Goal: Task Accomplishment & Management: Manage account settings

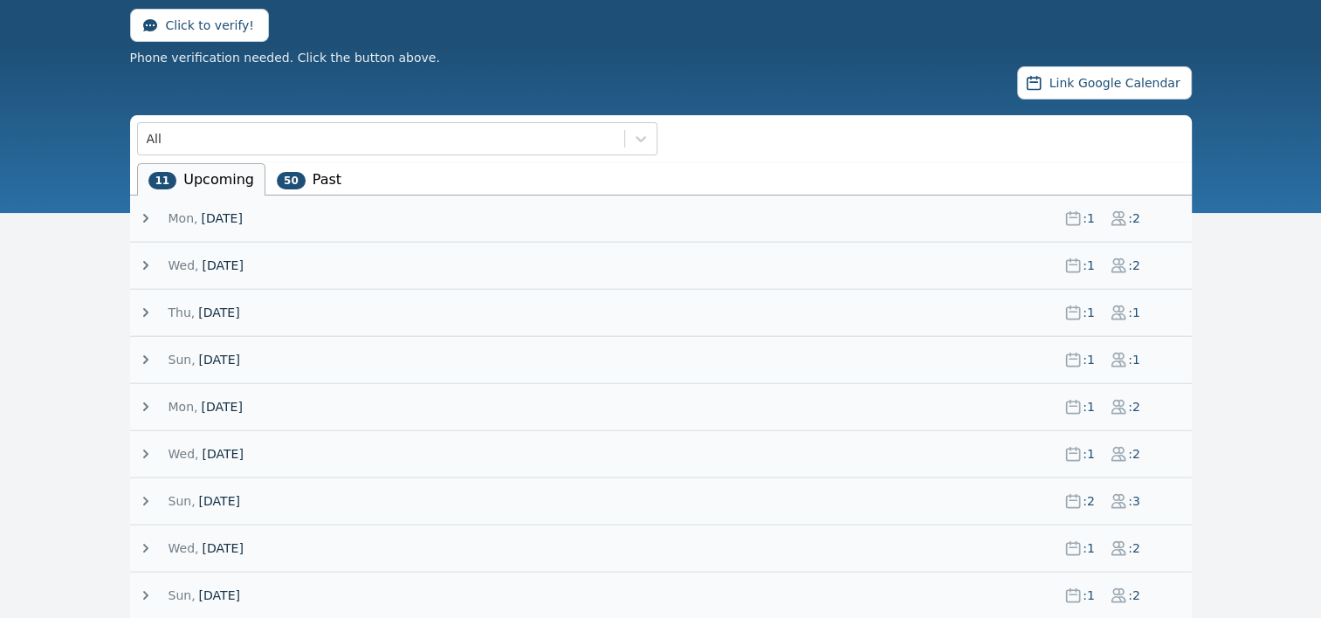
scroll to position [237, 0]
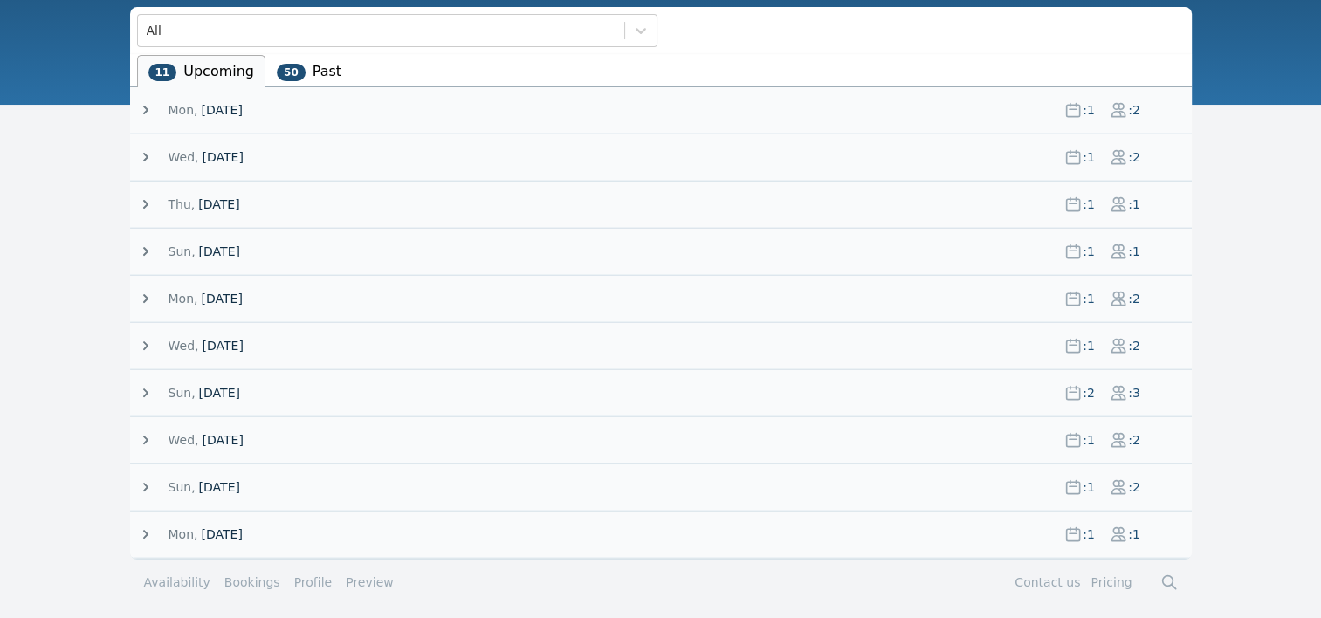
click at [144, 203] on icon at bounding box center [145, 204] width 5 height 9
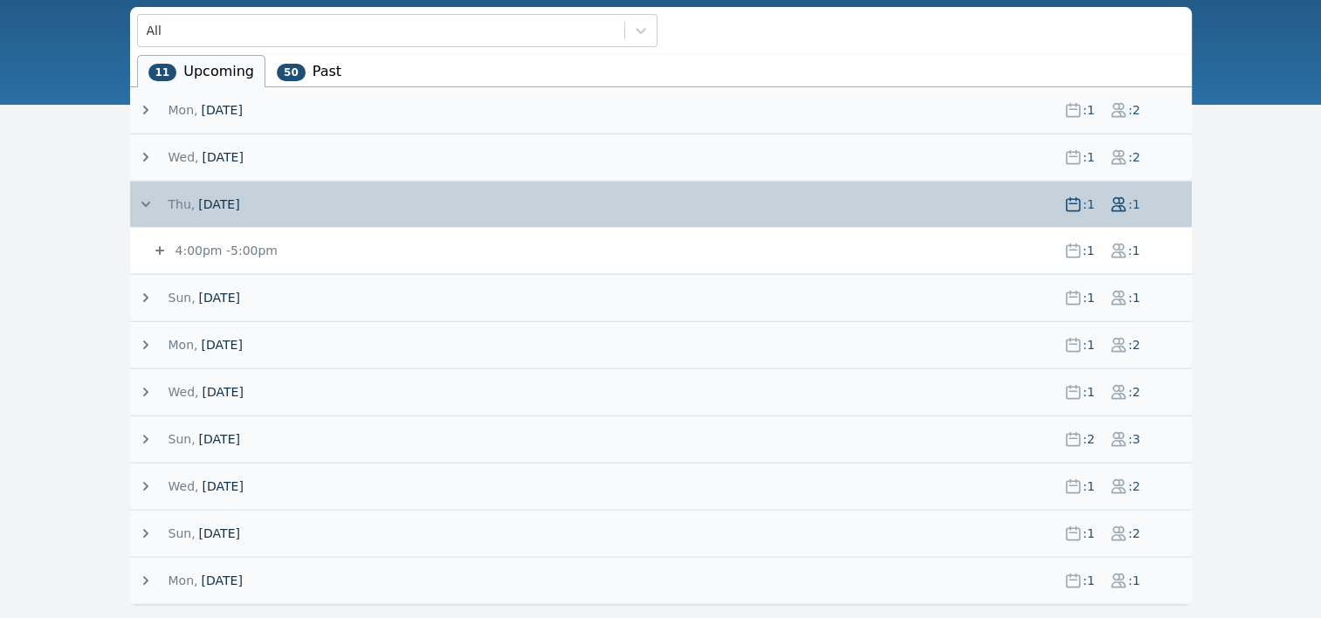
click at [157, 244] on icon at bounding box center [159, 250] width 17 height 17
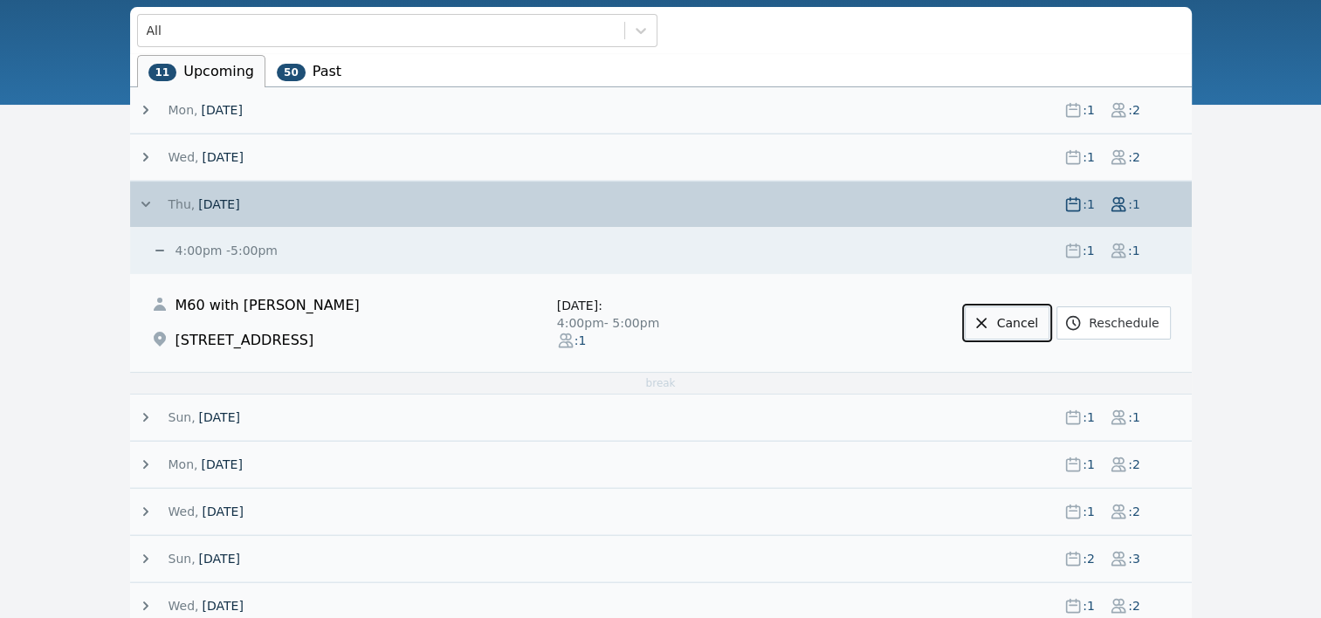
click at [1021, 320] on link "Cancel" at bounding box center [1007, 322] width 85 height 33
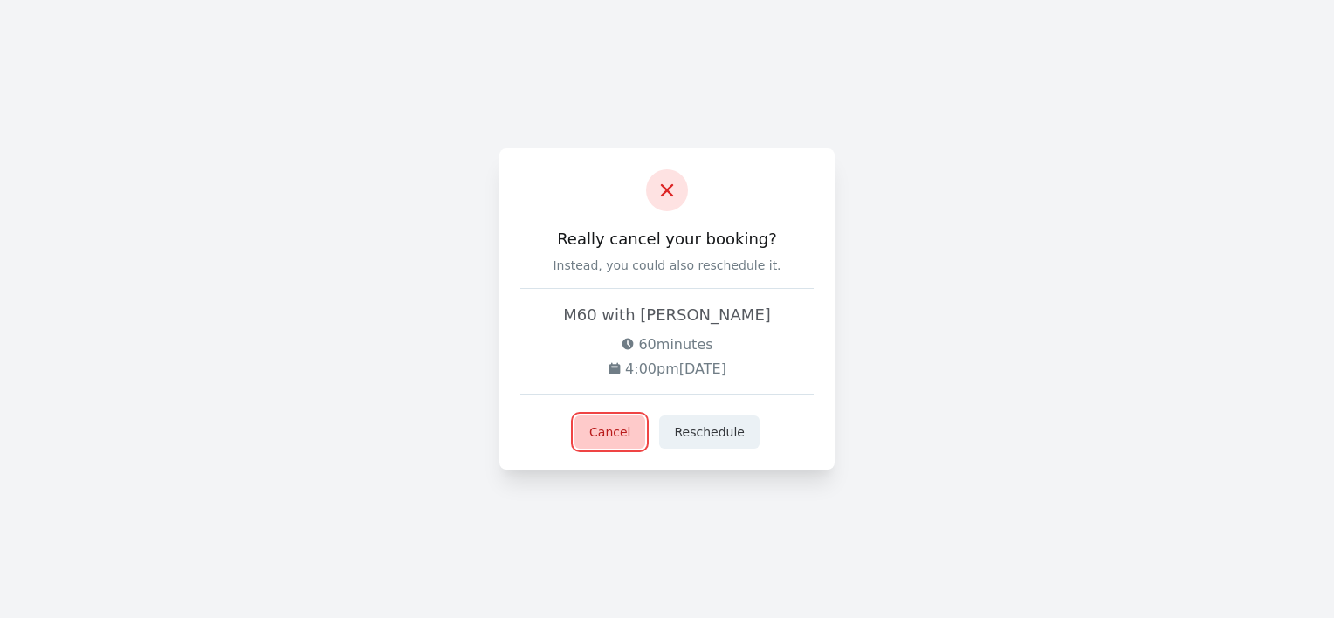
click at [623, 429] on button "Cancel" at bounding box center [609, 431] width 71 height 33
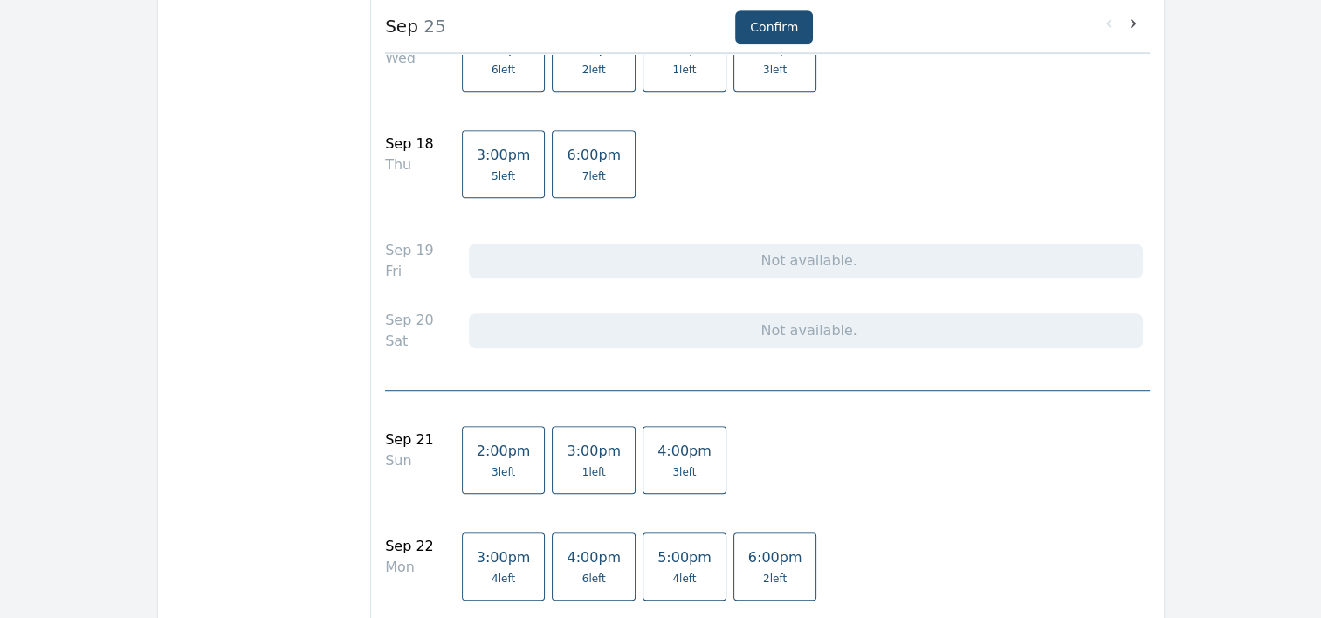
scroll to position [1040, 0]
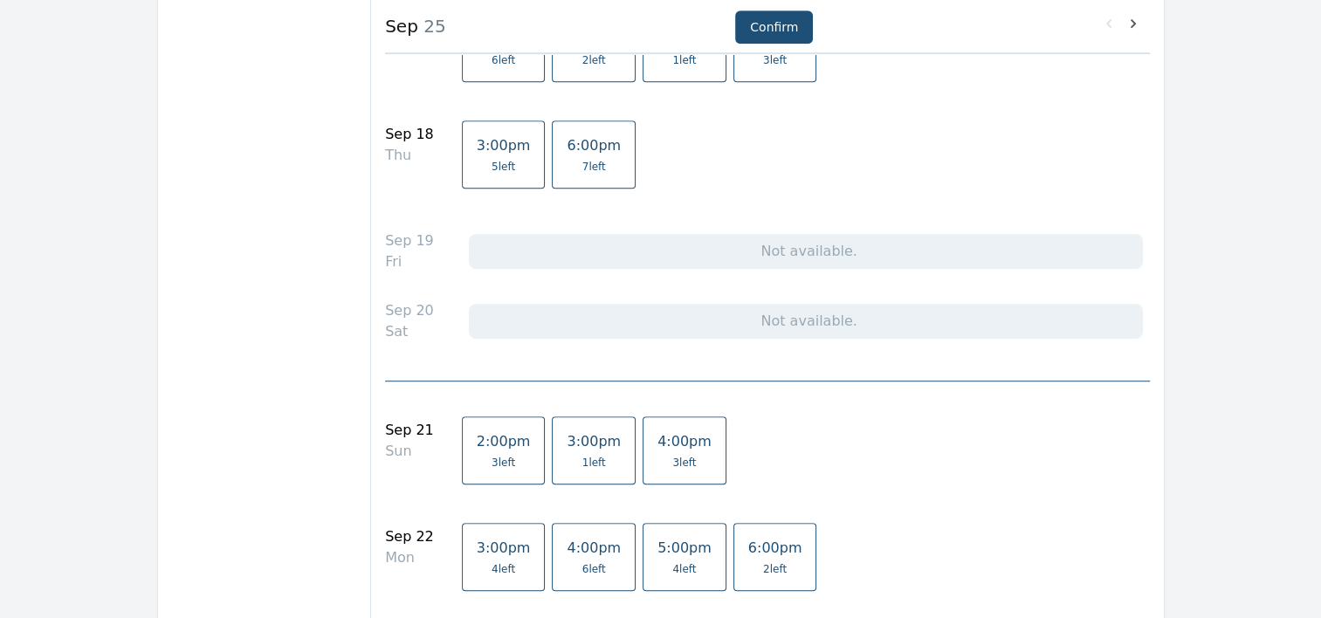
click at [582, 456] on span "1 left" at bounding box center [594, 463] width 24 height 14
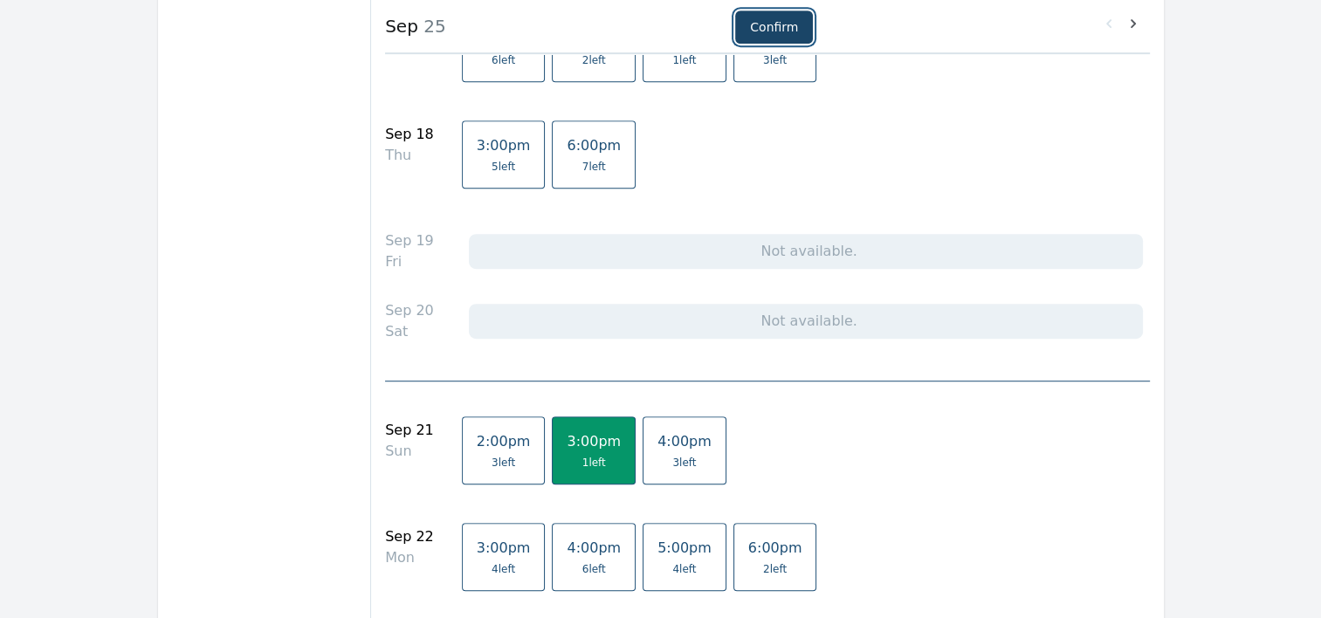
click at [770, 31] on button "Confirm" at bounding box center [774, 26] width 78 height 33
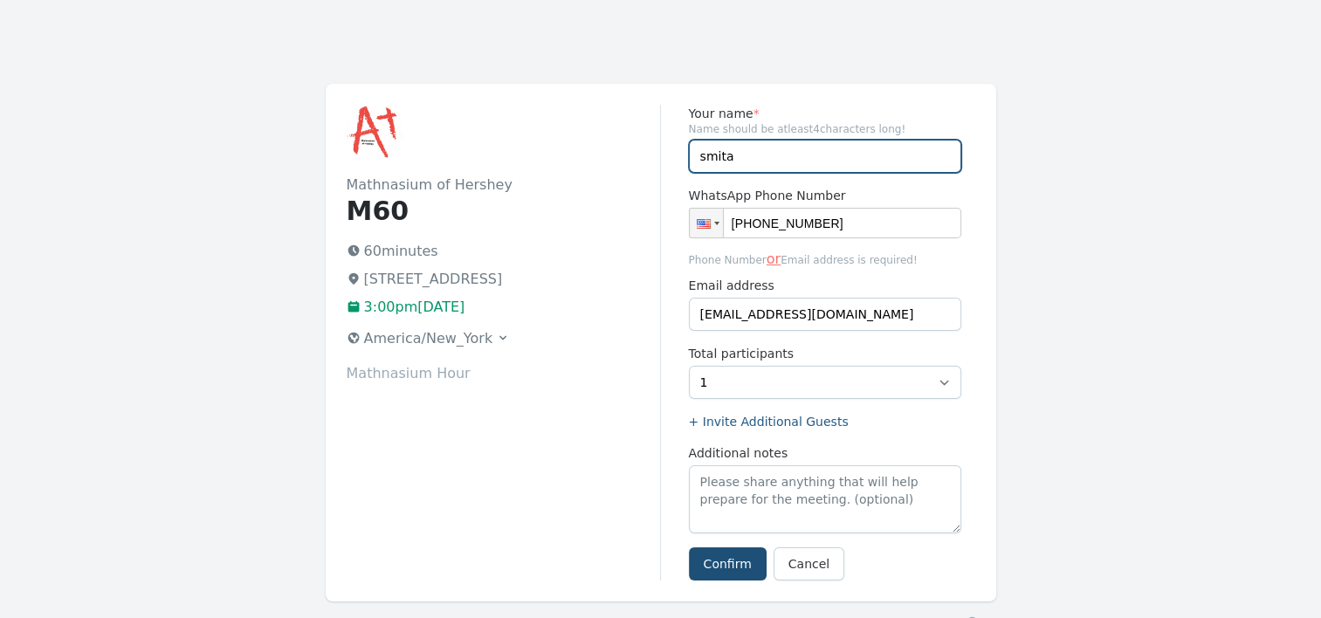
click at [744, 160] on input "smita" at bounding box center [825, 156] width 272 height 33
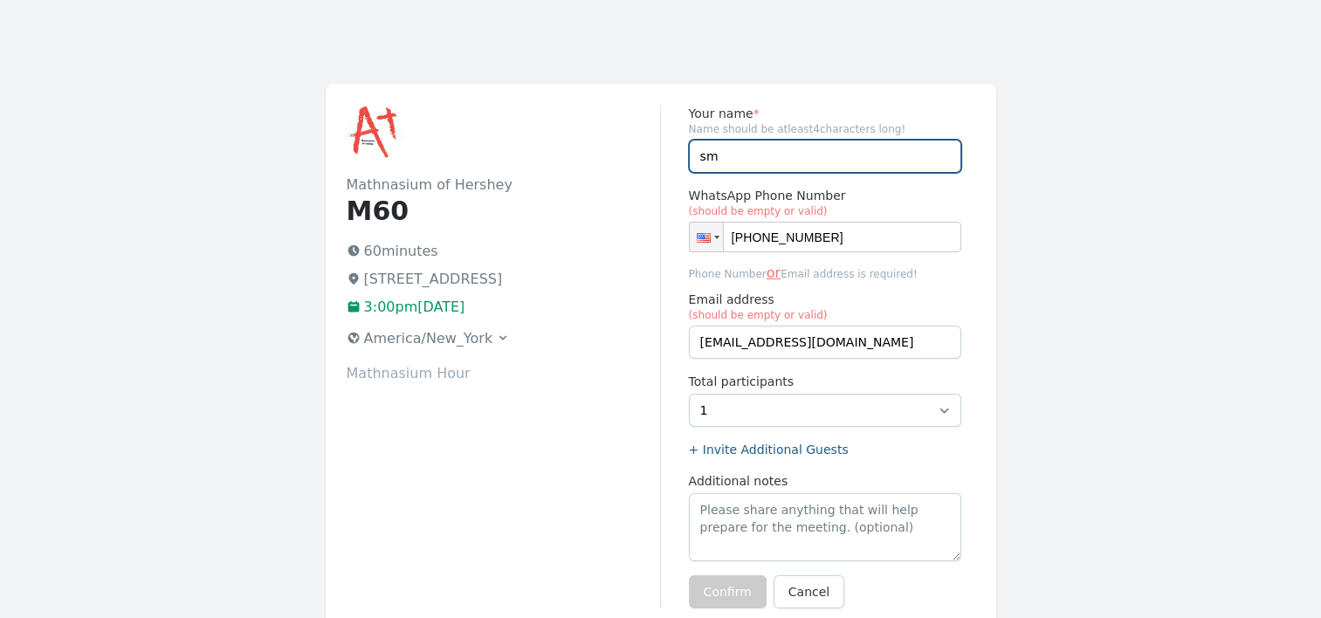
type input "s"
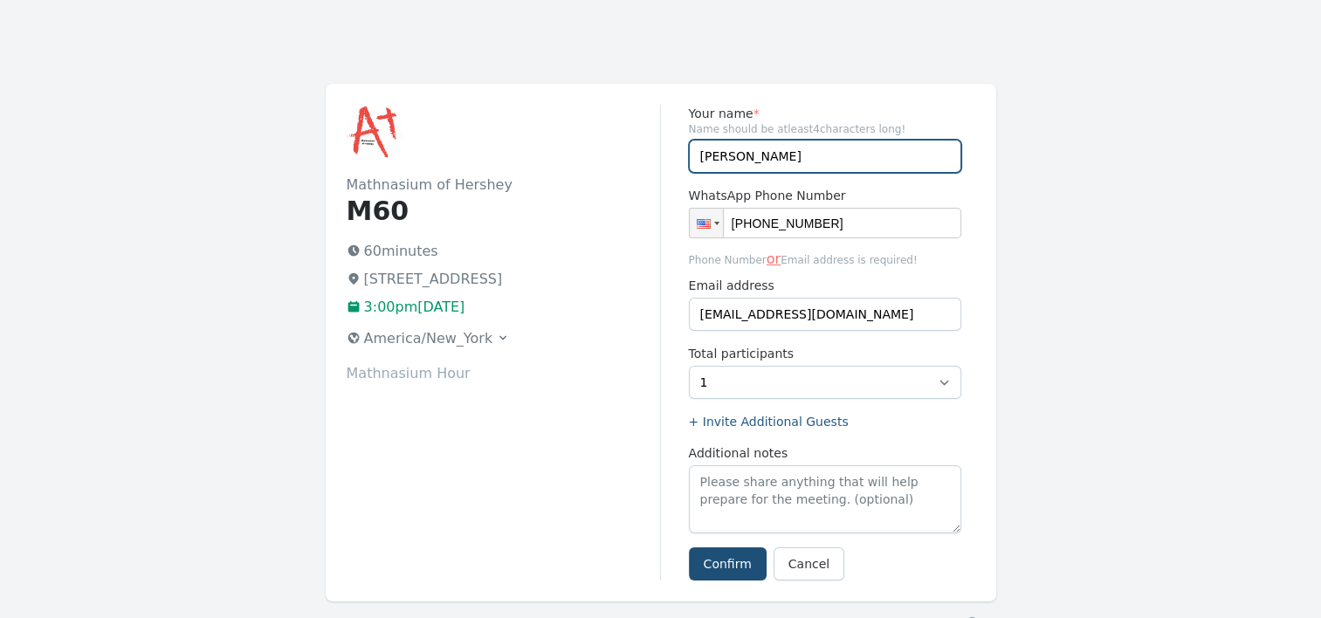
type input "[PERSON_NAME]"
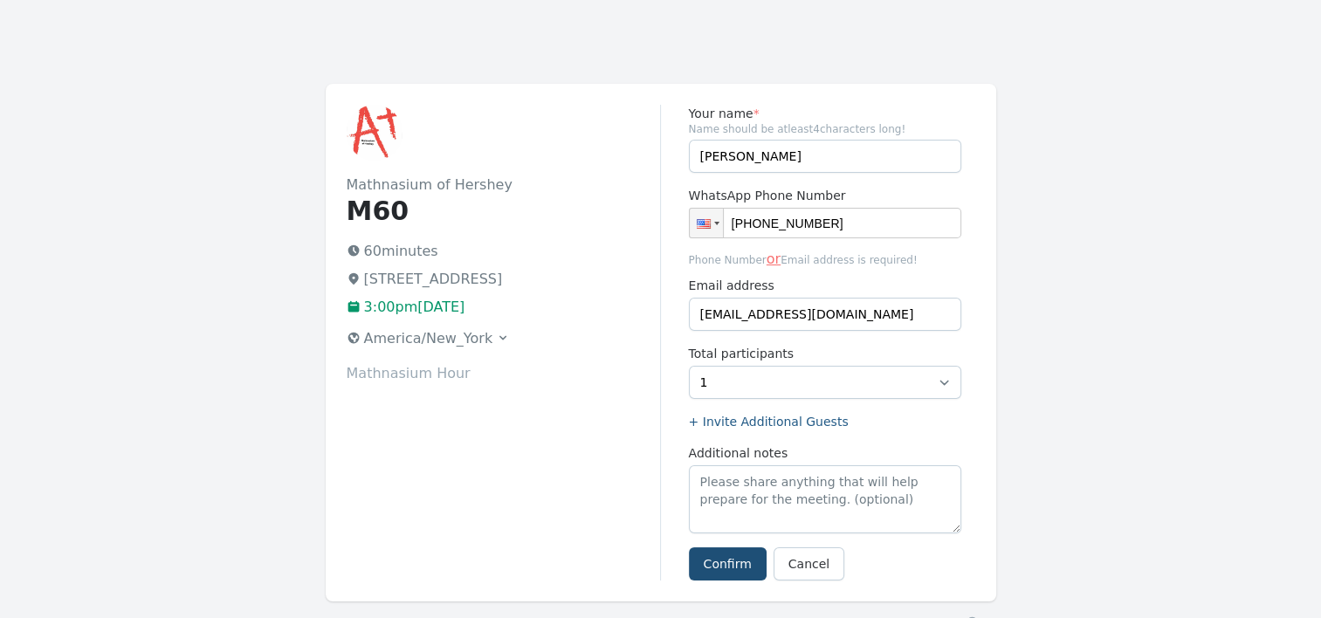
click at [629, 475] on div "Mathnasium of Hershey M60 60 minutes [STREET_ADDRESS] 3:00pm[DATE] [GEOGRAPHIC_…" at bounding box center [504, 343] width 314 height 476
click at [723, 562] on button "Confirm" at bounding box center [728, 563] width 78 height 33
